Goal: Check status: Check status

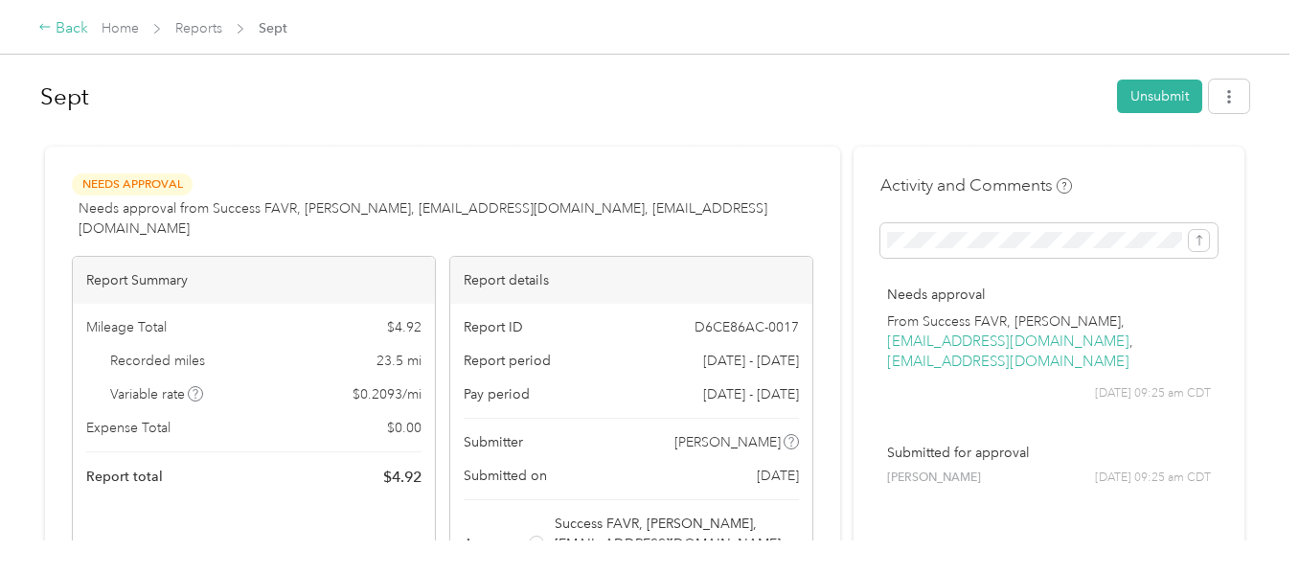
click at [72, 25] on div "Back" at bounding box center [63, 28] width 50 height 23
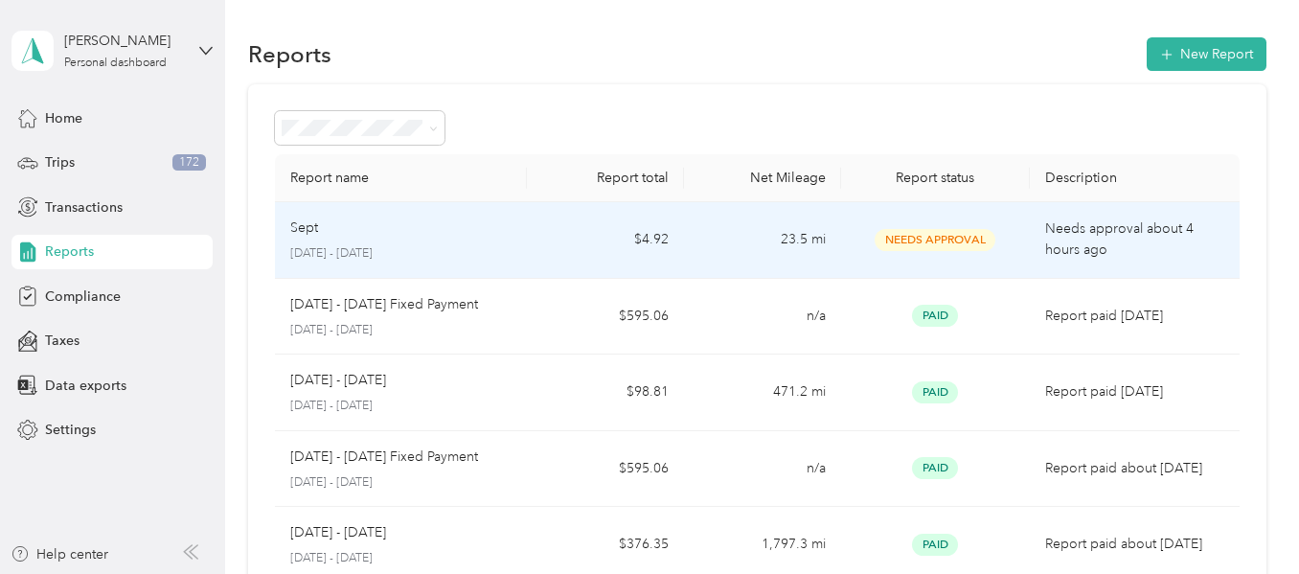
click at [373, 247] on p "[DATE] - [DATE]" at bounding box center [400, 253] width 220 height 17
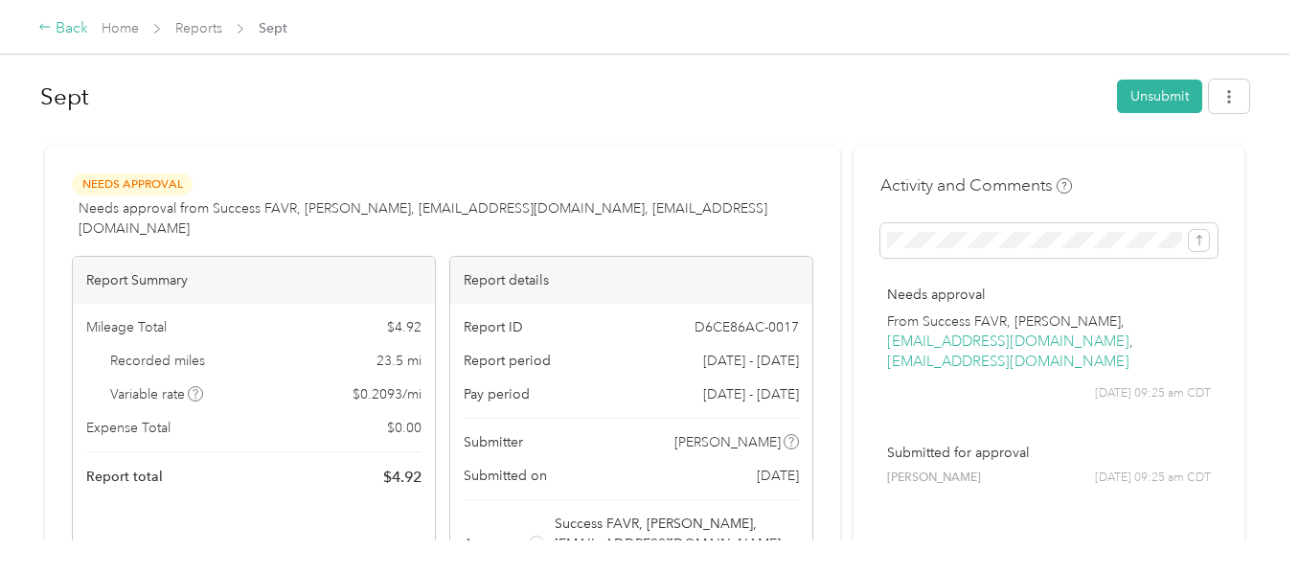
click at [73, 34] on div "Back" at bounding box center [63, 28] width 50 height 23
